Goal: Transaction & Acquisition: Purchase product/service

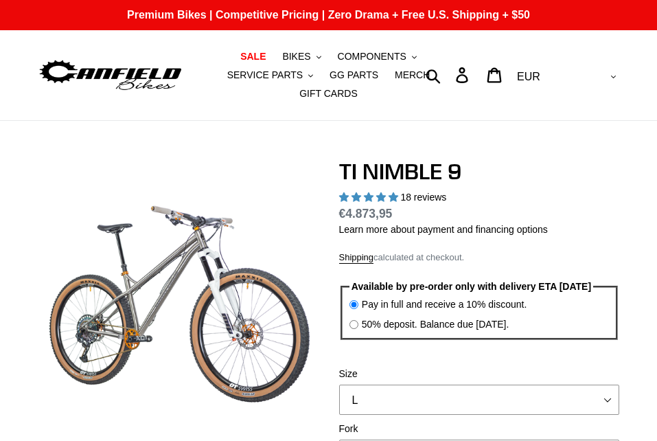
select select "highest-rating"
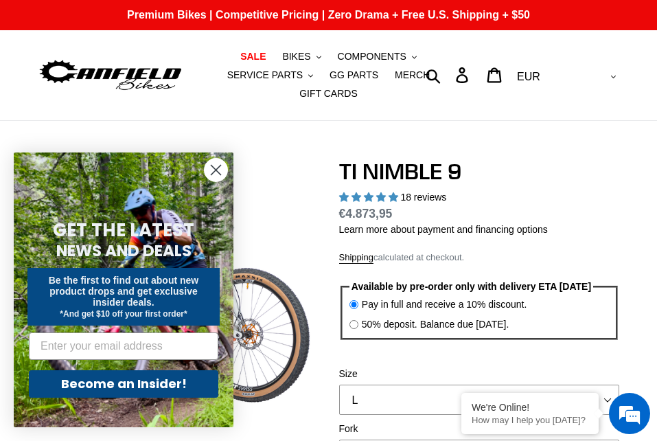
click at [214, 176] on circle "Close dialog" at bounding box center [216, 170] width 23 height 23
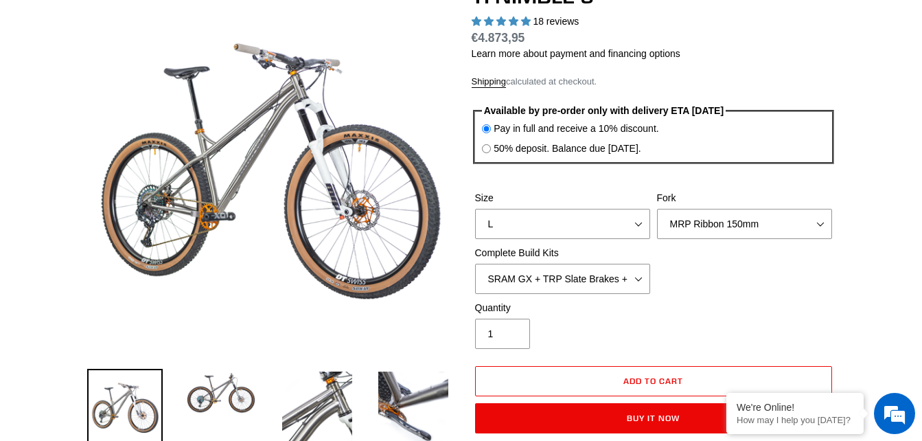
scroll to position [166, 0]
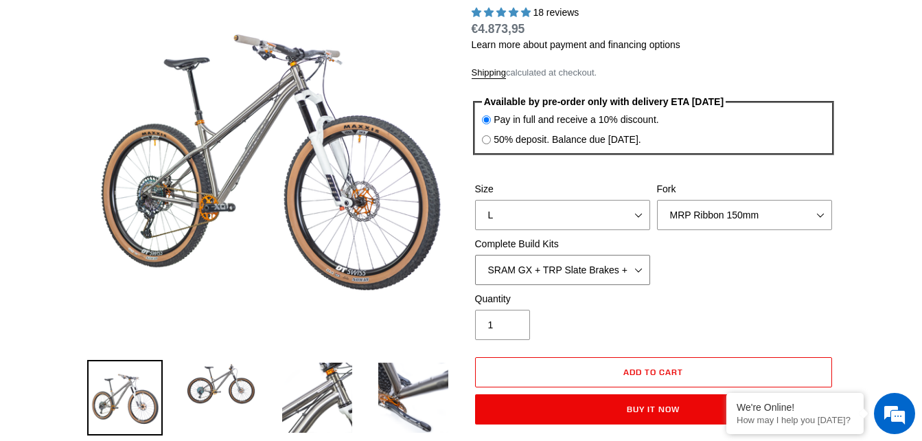
click at [627, 263] on select "SRAM GX + TRP Slate Brakes + Rotors + e13 LG-1 Wheels SHIMANO XT + SHIMANO brak…" at bounding box center [562, 270] width 175 height 30
select select "Complete Build Kit - None (Contact us for Custom Builds)"
click at [475, 255] on select "SRAM GX + TRP Slate Brakes + Rotors + e13 LG-1 Wheels SHIMANO XT + SHIMANO brak…" at bounding box center [562, 270] width 175 height 30
click at [656, 205] on select "MRP Ribbon 150mm RockShox Lyrik 150mm Fox Factory 36 150mm Cane Creek Helm 150m…" at bounding box center [744, 215] width 175 height 30
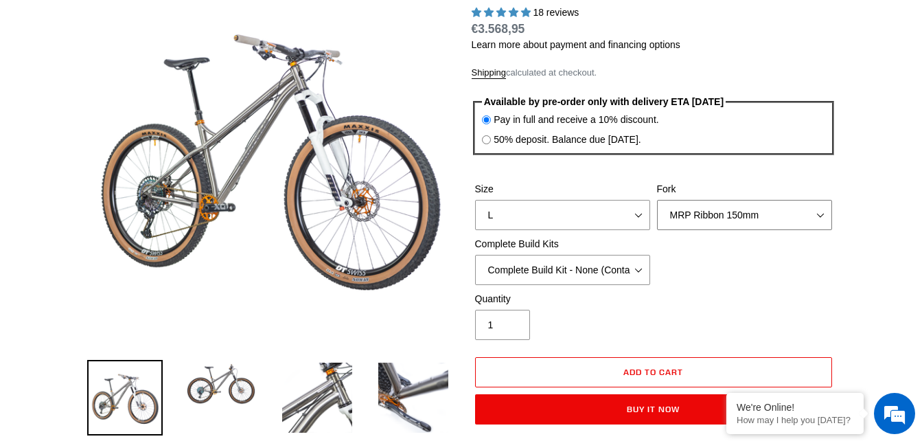
select select "Fork - None"
click at [656, 200] on select "MRP Ribbon 150mm RockShox Lyrik 150mm Fox Factory 36 150mm Cane Creek Helm 150m…" at bounding box center [744, 215] width 175 height 30
click at [588, 203] on select "S M L XL / XXL (Specify at checkout)" at bounding box center [562, 215] width 175 height 30
select select "M"
click at [475, 200] on select "S M L XL / XXL (Specify at checkout)" at bounding box center [562, 215] width 175 height 30
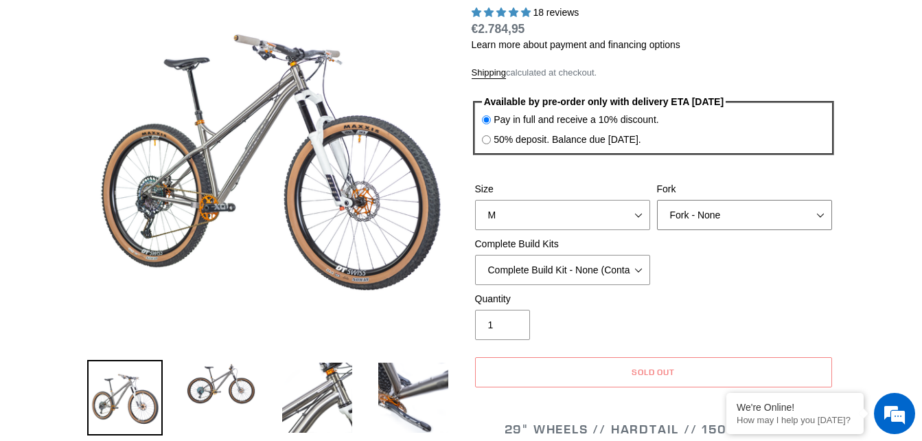
click at [656, 220] on select "MRP Ribbon 150mm RockShox Lyrik 150mm Fox Factory 36 150mm Cane Creek Helm 150m…" at bounding box center [744, 215] width 175 height 30
click at [656, 200] on select "MRP Ribbon 150mm RockShox Lyrik 150mm Fox Factory 36 150mm Cane Creek Helm 150m…" at bounding box center [744, 215] width 175 height 30
click at [584, 275] on select "SRAM GX + TRP Slate Brakes + Rotors + e13 LG-1 Wheels SHIMANO XT + SHIMANO brak…" at bounding box center [562, 270] width 175 height 30
click at [656, 221] on select "MRP Ribbon 150mm RockShox Lyrik 150mm Fox Factory 36 150mm Cane Creek Helm 150m…" at bounding box center [744, 215] width 175 height 30
click at [656, 200] on select "MRP Ribbon 150mm RockShox Lyrik 150mm Fox Factory 36 150mm Cane Creek Helm 150m…" at bounding box center [744, 215] width 175 height 30
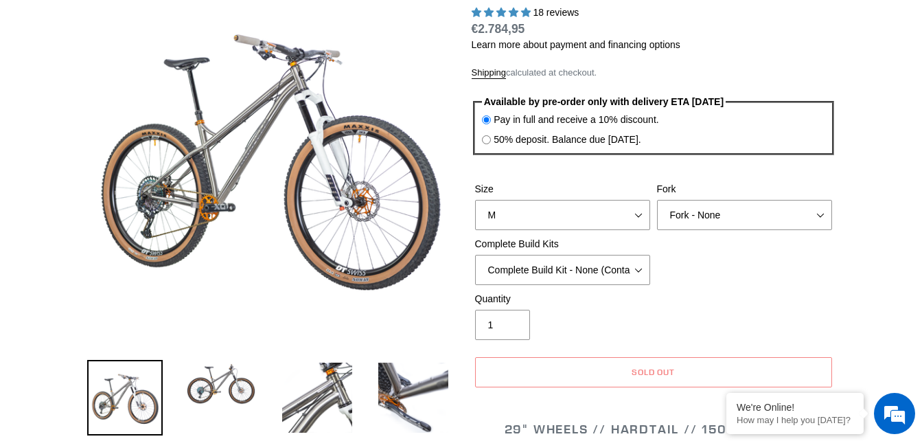
click at [656, 231] on div "Size S M L XL / XXL (Specify at checkout) Fork MRP Ribbon 150mm RockShox Lyrik …" at bounding box center [654, 237] width 364 height 110
click at [656, 219] on select "MRP Ribbon 150mm RockShox Lyrik 150mm Fox Factory 36 150mm Cane Creek Helm 150m…" at bounding box center [744, 215] width 175 height 30
select select "RockShox Lyrik 150mm"
click at [656, 200] on select "MRP Ribbon 150mm RockShox Lyrik 150mm Fox Factory 36 150mm Cane Creek Helm 150m…" at bounding box center [744, 215] width 175 height 30
click at [567, 274] on select "SRAM GX + TRP Slate Brakes + Rotors + e13 LG-1 Wheels SHIMANO XT + SHIMANO brak…" at bounding box center [562, 270] width 175 height 30
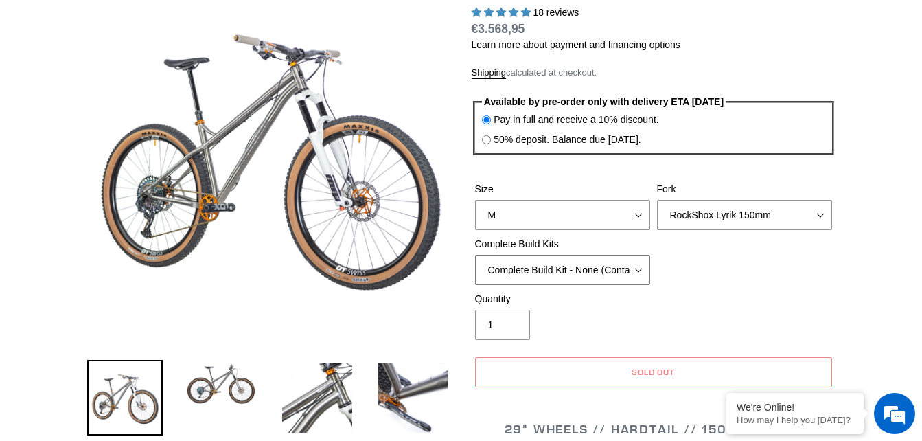
select select "SRAM GX + TRP Slate Brakes + Rotors + e13 LG-1 Wheels"
click at [475, 255] on select "SRAM GX + TRP Slate Brakes + Rotors + e13 LG-1 Wheels SHIMANO XT + SHIMANO brak…" at bounding box center [562, 270] width 175 height 30
